Goal: Information Seeking & Learning: Stay updated

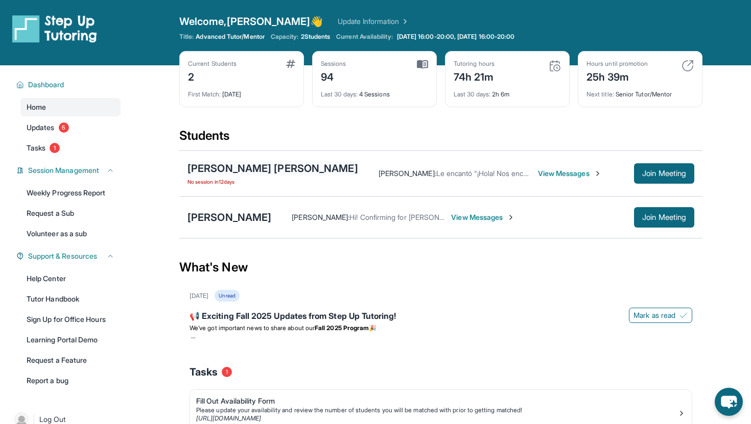
click at [227, 170] on div "[PERSON_NAME] [PERSON_NAME]" at bounding box center [272, 168] width 171 height 14
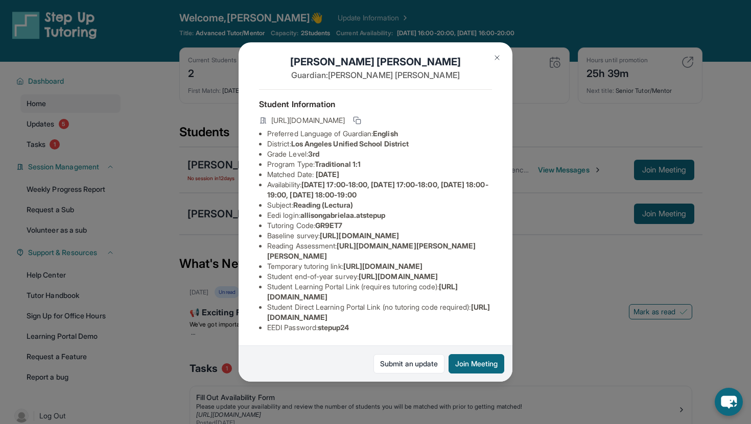
scroll to position [93, 2]
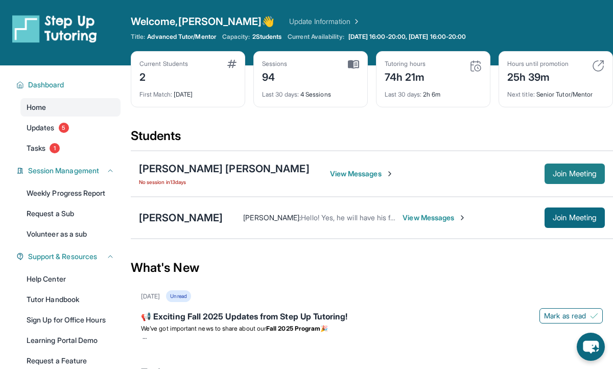
click at [553, 176] on span "Join Meeting" at bounding box center [575, 174] width 44 height 6
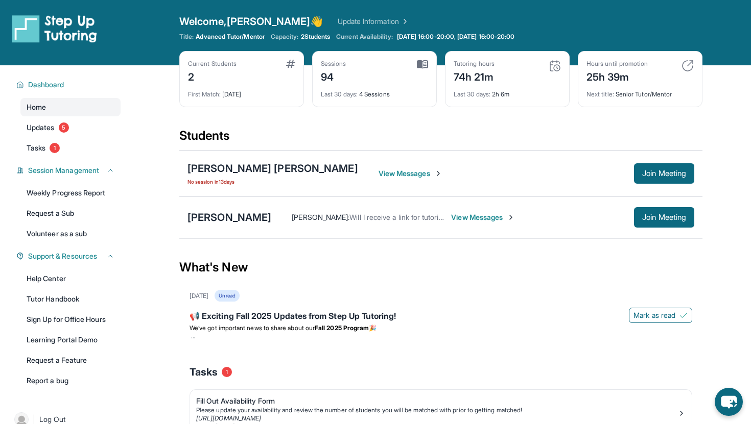
click at [230, 181] on span "No session in 13 days" at bounding box center [272, 182] width 171 height 8
click at [41, 151] on span "Tasks" at bounding box center [36, 148] width 19 height 10
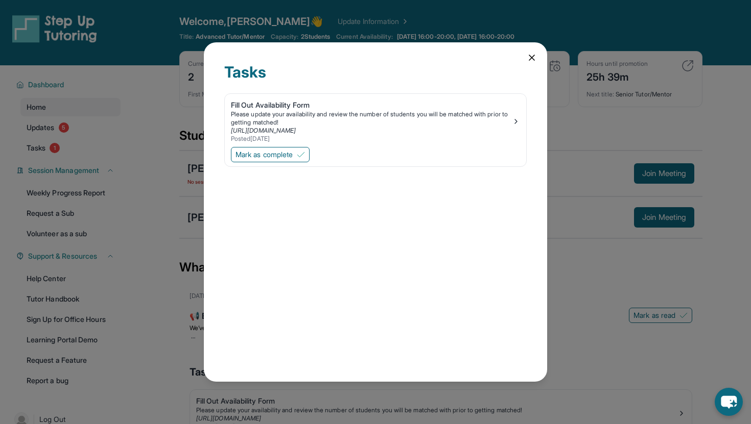
click at [530, 57] on icon at bounding box center [531, 58] width 10 height 10
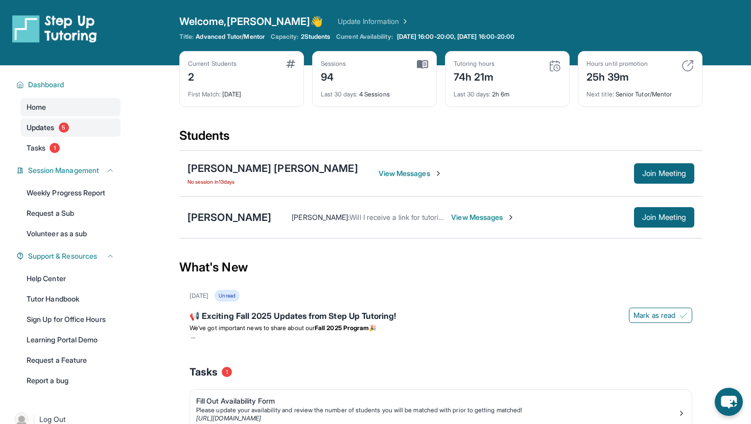
click at [48, 133] on link "Updates 5" at bounding box center [70, 127] width 100 height 18
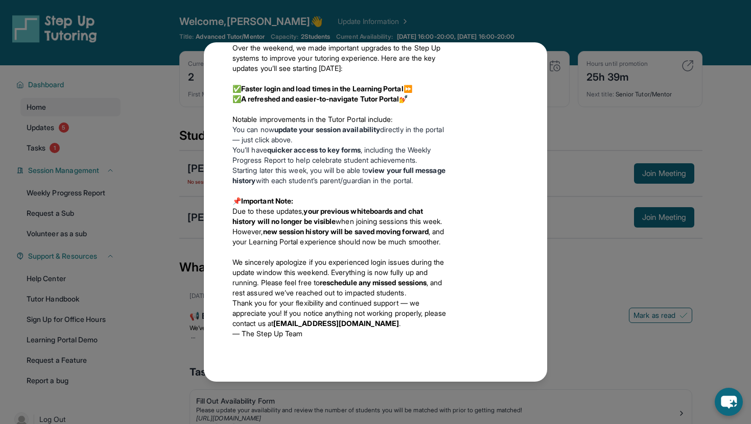
scroll to position [1029, 0]
click at [194, 33] on div "Updates September 5th 📢 Exciting Fall 2025 Updates from Step Up Tutoring! We’ve…" at bounding box center [375, 212] width 751 height 424
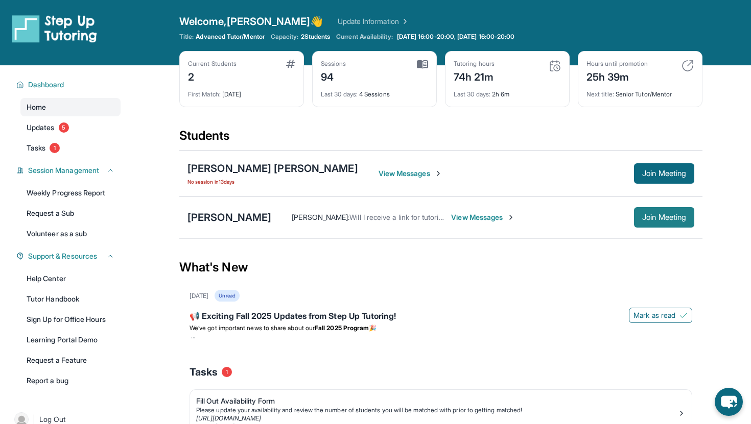
click at [658, 220] on span "Join Meeting" at bounding box center [664, 217] width 44 height 6
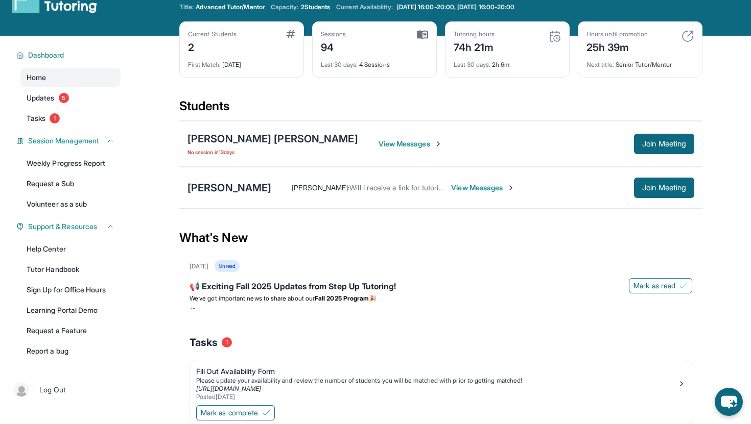
scroll to position [36, 0]
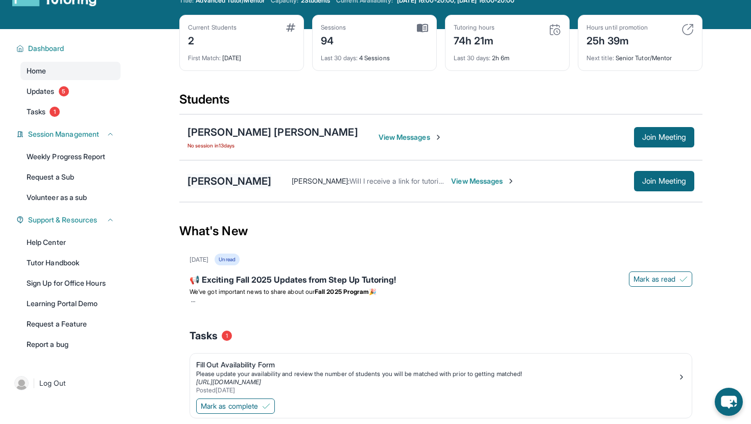
click at [220, 182] on div "[PERSON_NAME]" at bounding box center [229, 181] width 84 height 14
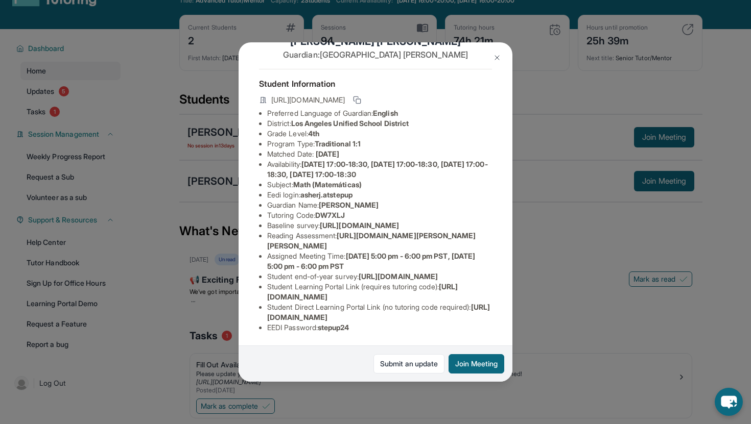
scroll to position [0, 0]
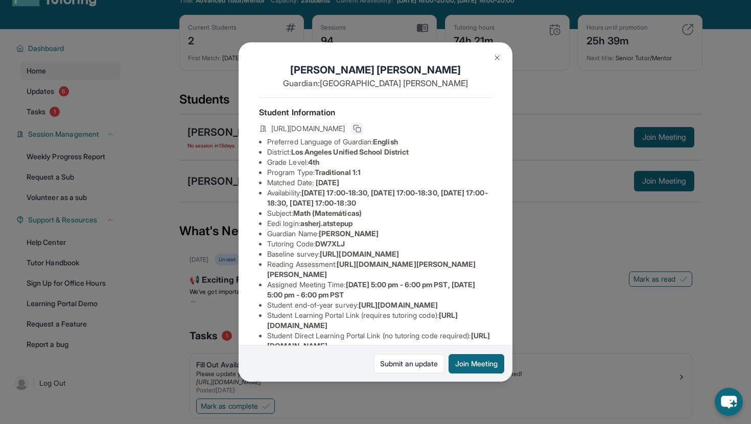
click at [361, 126] on icon at bounding box center [357, 129] width 8 height 8
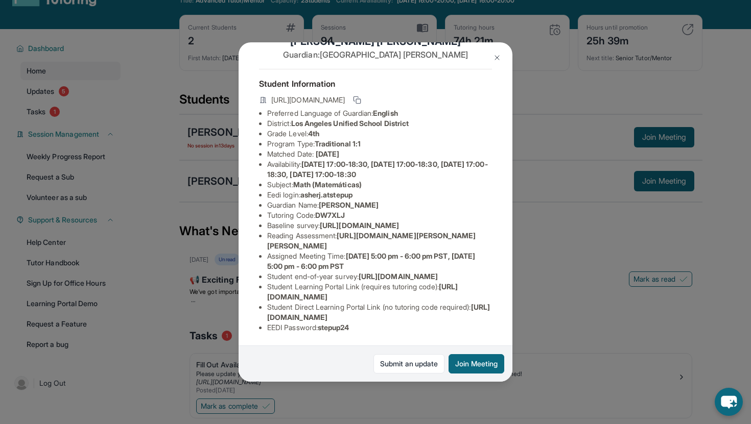
scroll to position [100, 0]
click at [498, 61] on img at bounding box center [497, 58] width 8 height 8
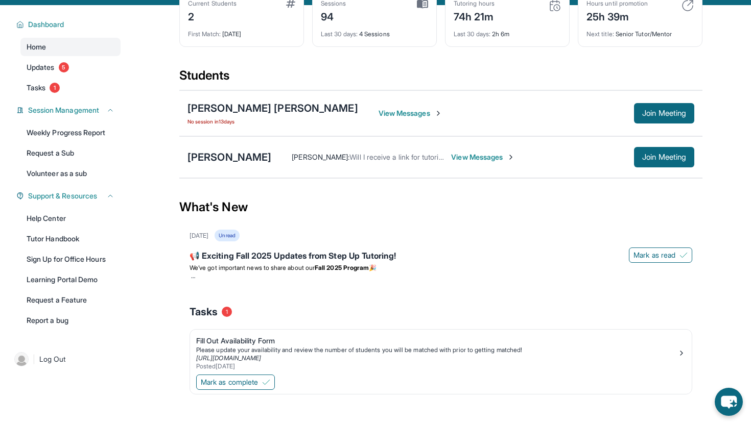
scroll to position [69, 0]
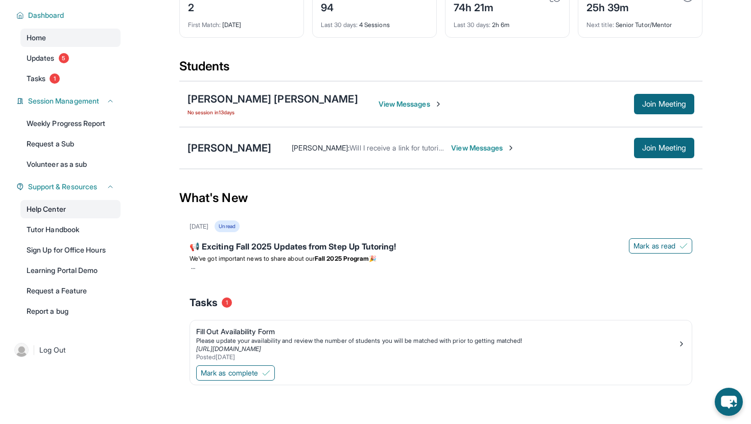
click at [63, 208] on link "Help Center" at bounding box center [70, 209] width 100 height 18
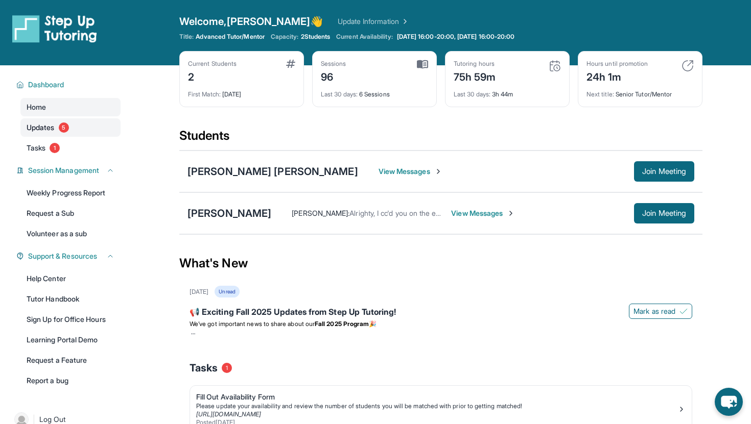
click at [60, 126] on span "5" at bounding box center [64, 128] width 10 height 10
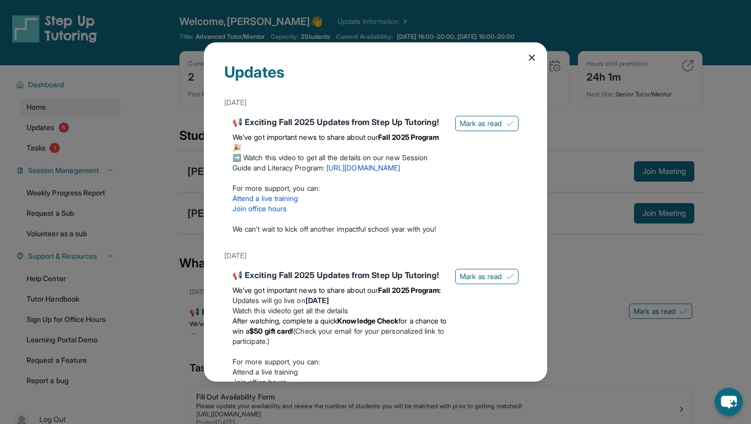
click at [530, 57] on icon at bounding box center [531, 58] width 10 height 10
